Goal: Task Accomplishment & Management: Complete application form

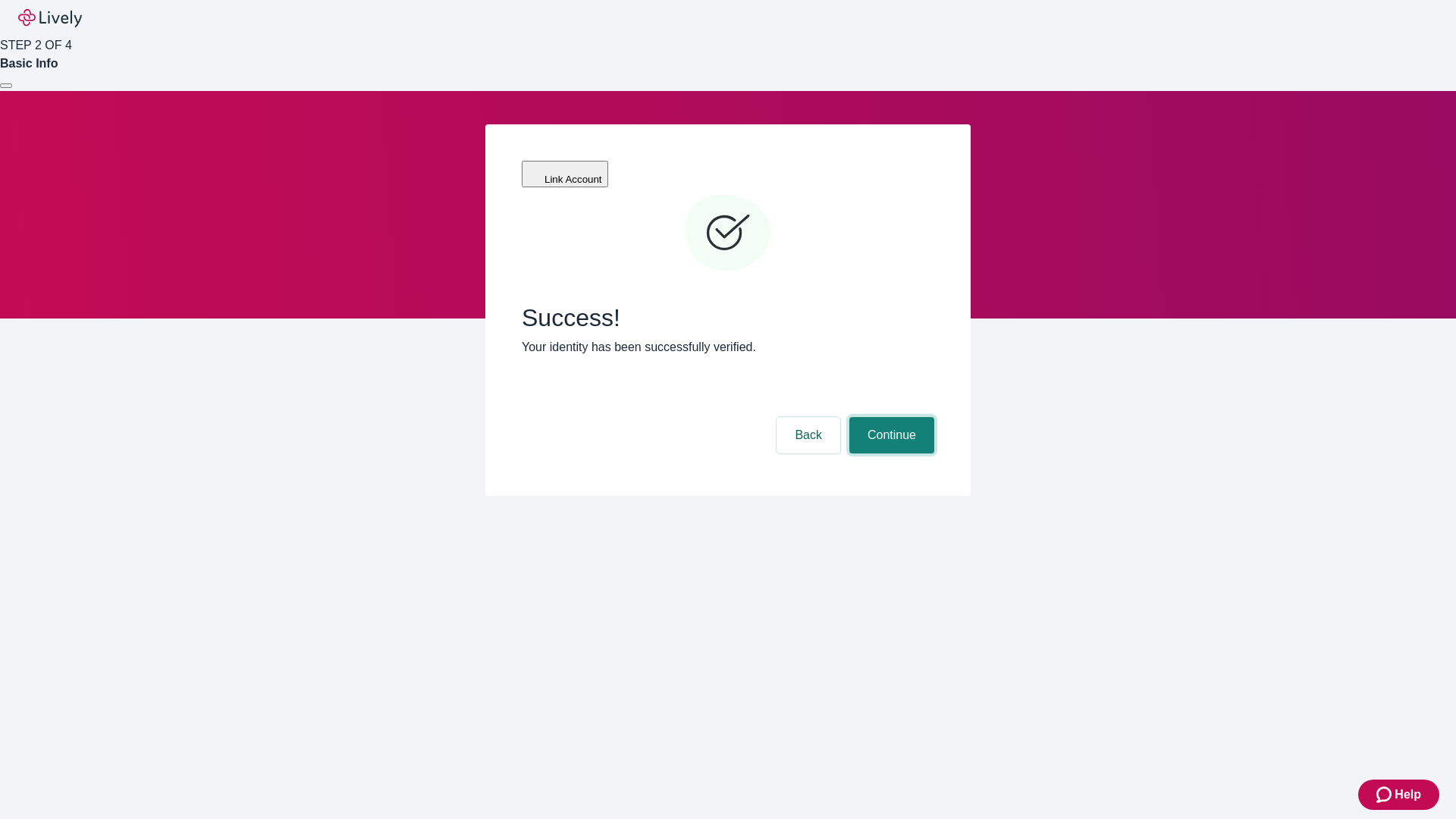
click at [890, 417] on button "Continue" at bounding box center [892, 434] width 85 height 36
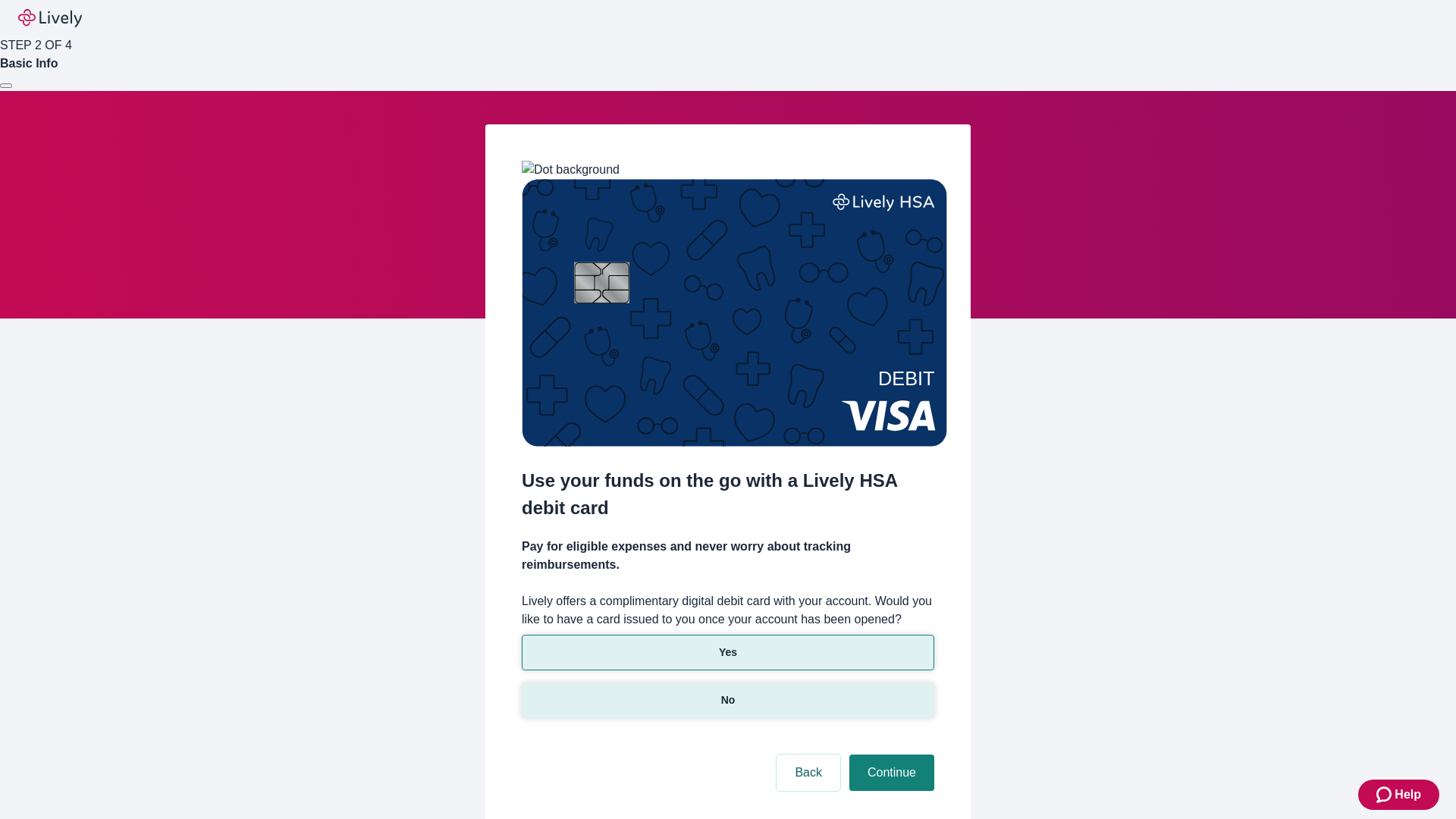
click at [728, 692] on p "No" at bounding box center [728, 700] width 14 height 16
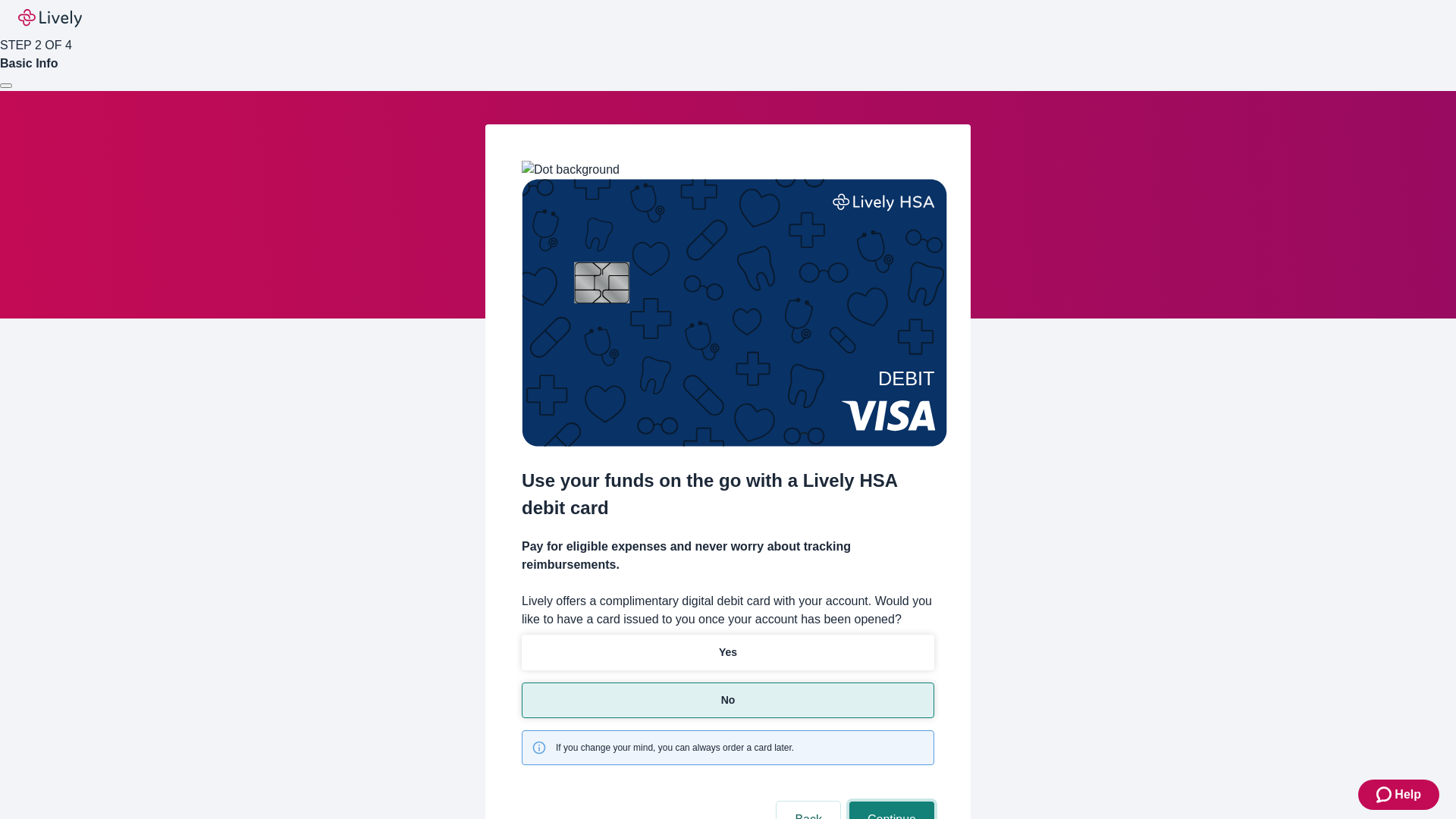
click at [890, 801] on button "Continue" at bounding box center [892, 819] width 85 height 36
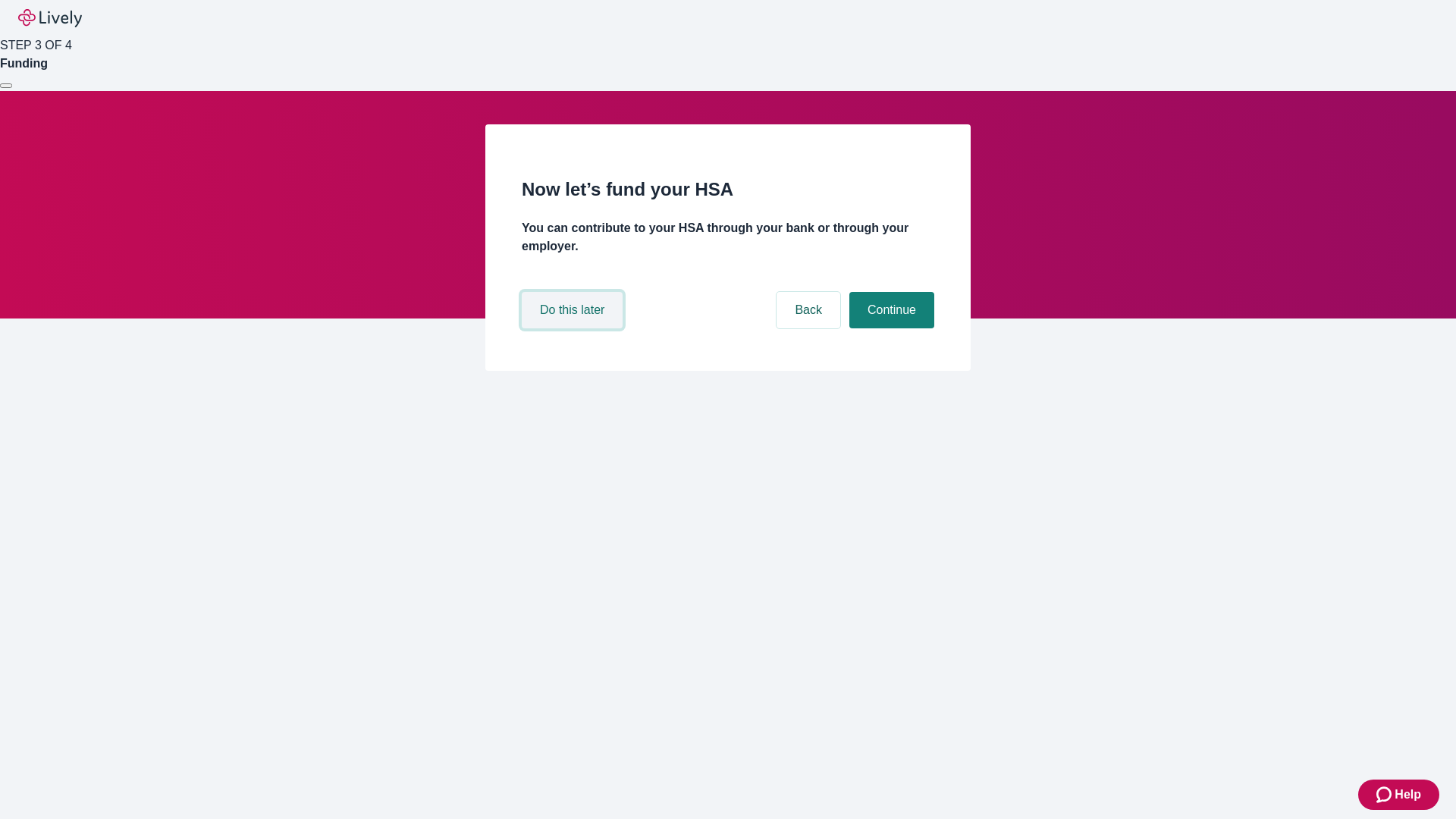
click at [574, 328] on button "Do this later" at bounding box center [572, 310] width 101 height 36
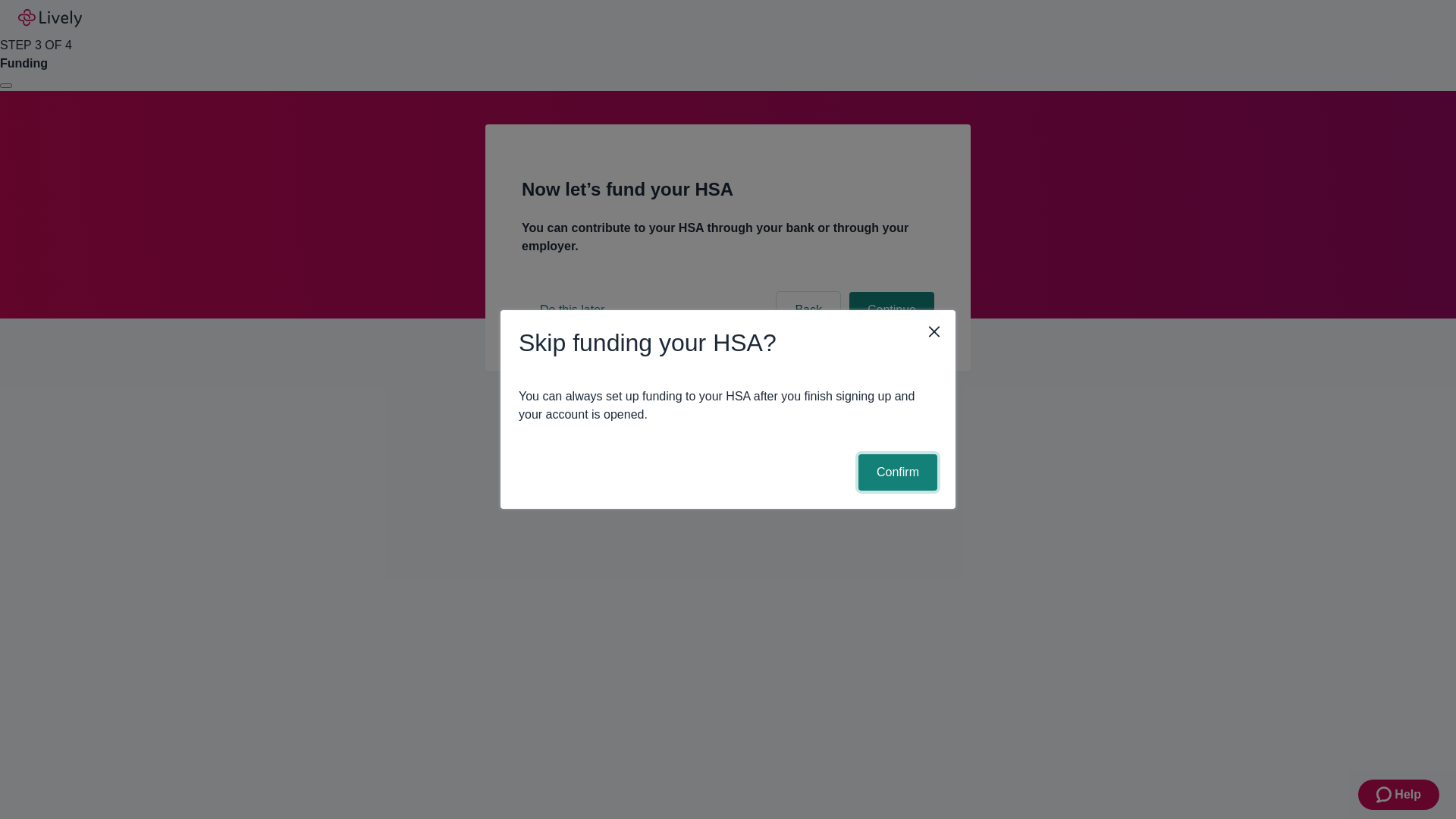
click at [895, 472] on button "Confirm" at bounding box center [897, 472] width 79 height 36
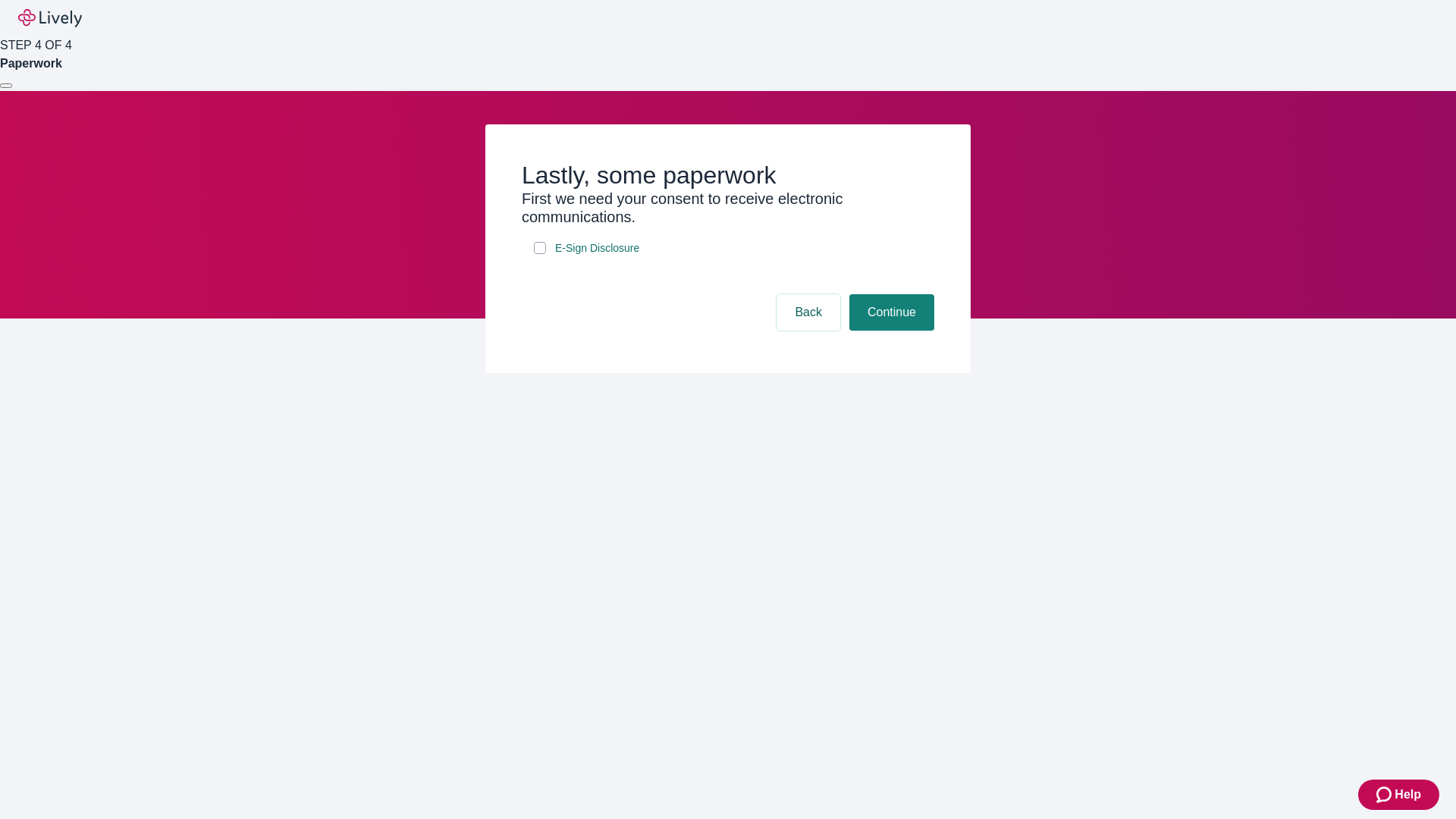
click at [540, 254] on input "E-Sign Disclosure" at bounding box center [540, 248] width 12 height 12
checkbox input "true"
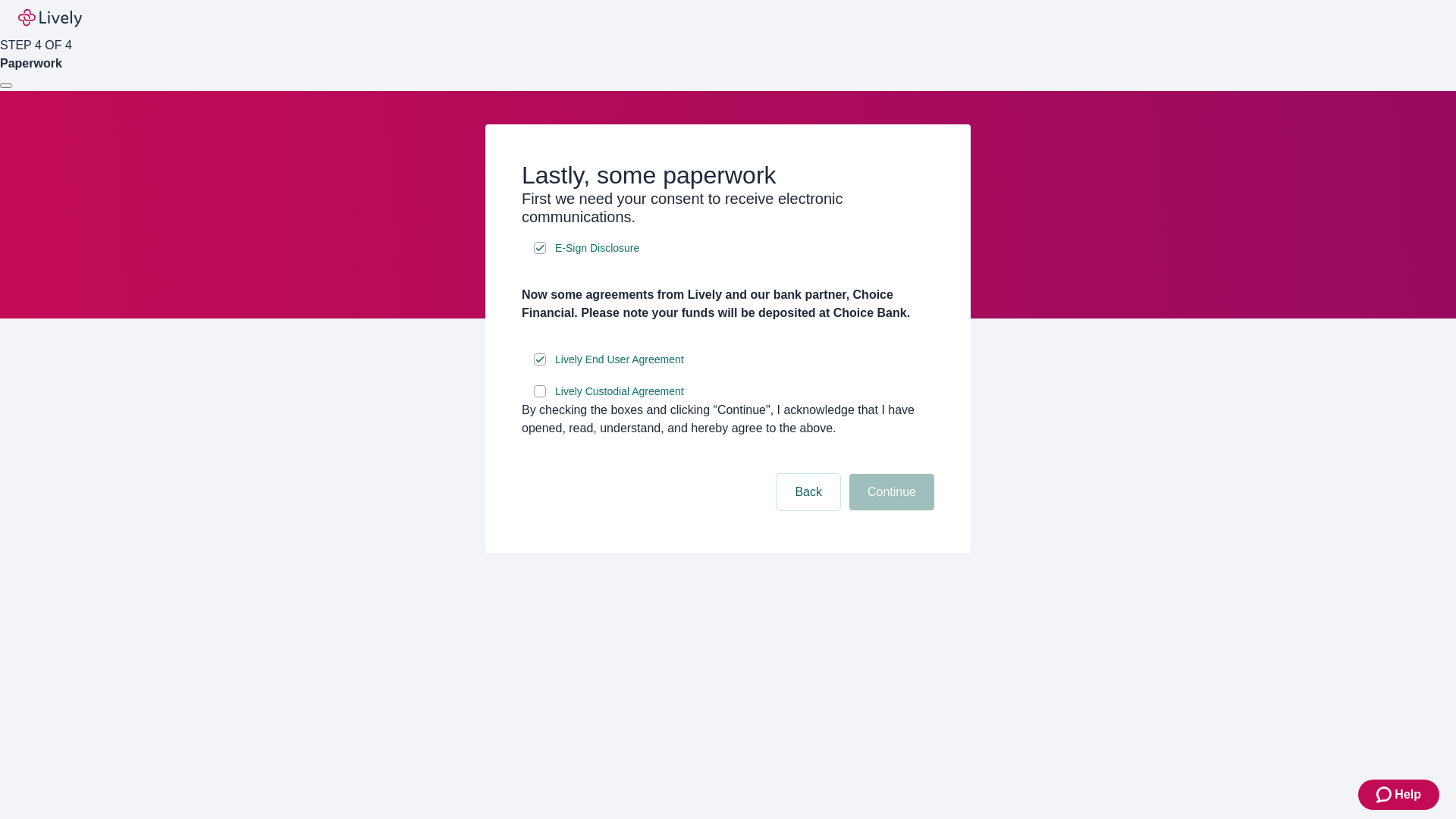
click at [540, 397] on input "Lively Custodial Agreement" at bounding box center [540, 391] width 12 height 12
checkbox input "true"
click at [890, 510] on button "Continue" at bounding box center [892, 492] width 85 height 36
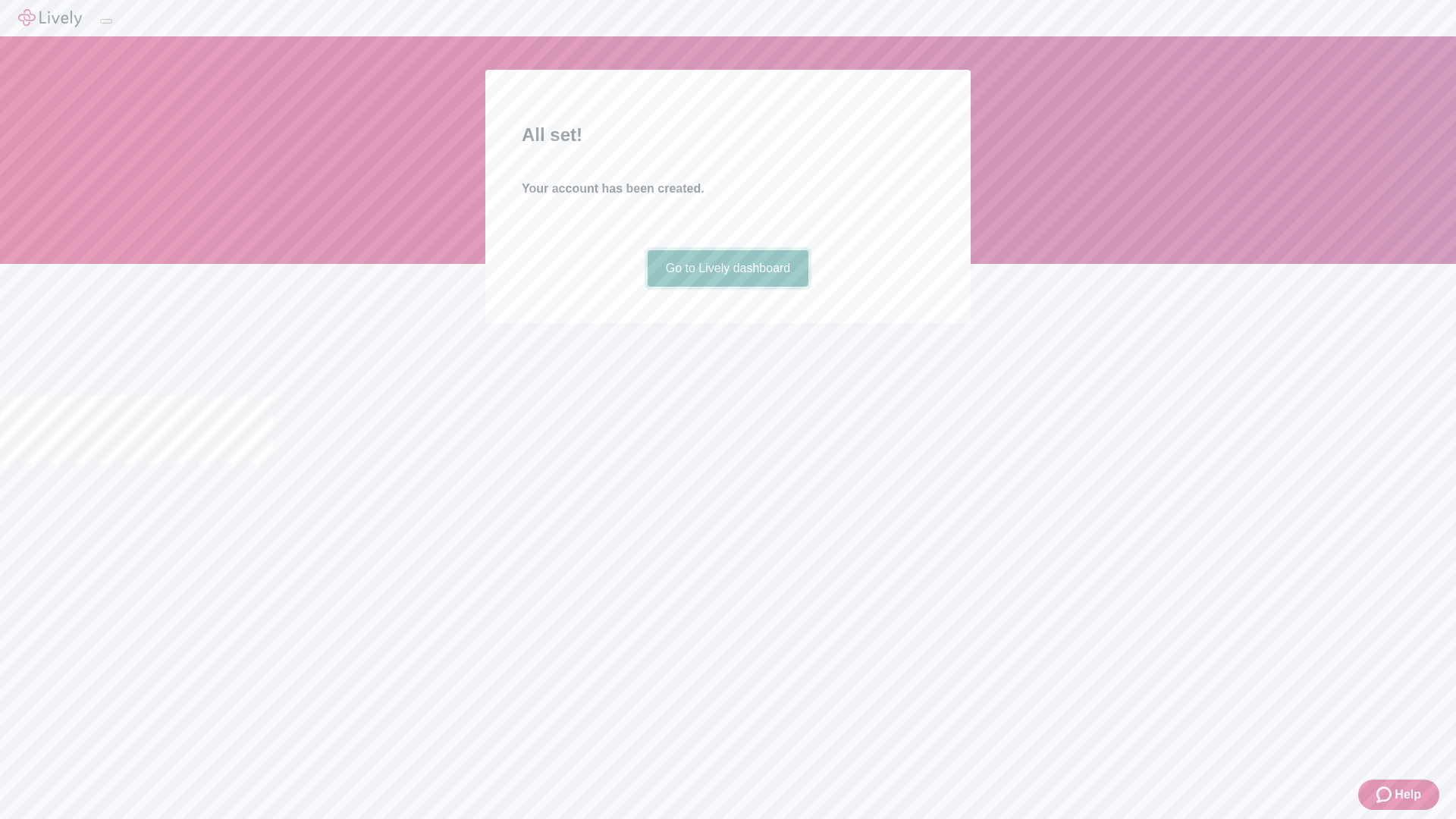
click at [728, 287] on link "Go to Lively dashboard" at bounding box center [728, 267] width 162 height 36
